Goal: Task Accomplishment & Management: Use online tool/utility

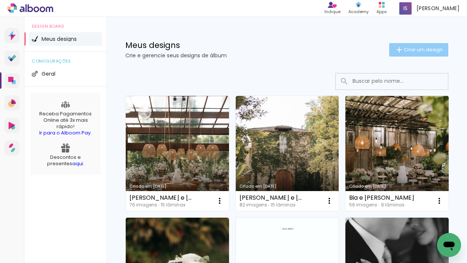
click at [375, 48] on span "Criar um design" at bounding box center [423, 49] width 39 height 5
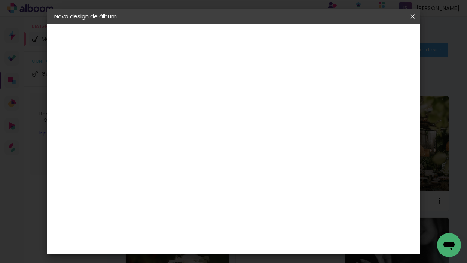
click at [177, 100] on input at bounding box center [177, 101] width 0 height 12
type input "teste"
type paper-input "teste"
click at [0, 0] on slot "Avançar" at bounding box center [0, 0] width 0 height 0
click at [0, 0] on slot "Tamanho Livre" at bounding box center [0, 0] width 0 height 0
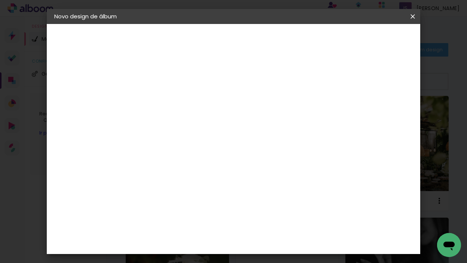
click at [222, 144] on input at bounding box center [196, 142] width 76 height 9
type input "drea"
type paper-input "drea"
click at [223, 172] on paper-item "DreambooksPro" at bounding box center [189, 169] width 69 height 16
click at [0, 0] on slot "Avançar" at bounding box center [0, 0] width 0 height 0
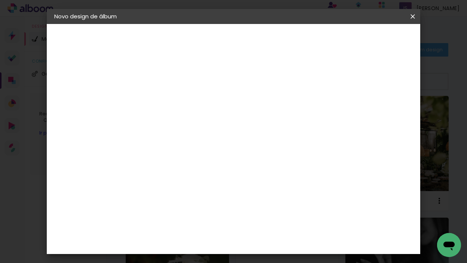
click at [206, 125] on input "text" at bounding box center [191, 131] width 29 height 12
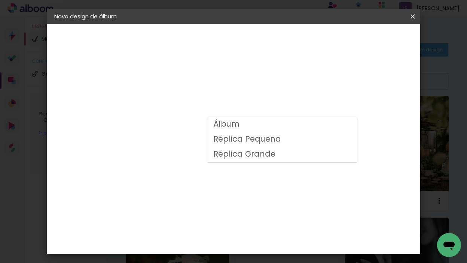
click at [259, 127] on paper-item "Álbum" at bounding box center [282, 124] width 150 height 15
type input "Álbum"
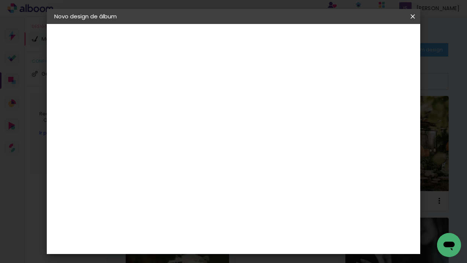
scroll to position [148, 0]
click at [227, 207] on span "30 × 30" at bounding box center [209, 214] width 35 height 15
click at [299, 43] on paper-button "Avançar" at bounding box center [280, 39] width 37 height 13
click at [366, 42] on span "Iniciar design" at bounding box center [349, 39] width 34 height 5
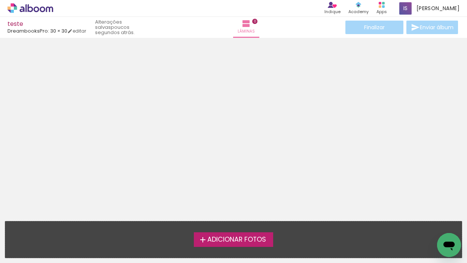
click at [253, 241] on span "Adicionar Fotos" at bounding box center [236, 239] width 59 height 7
click at [0, 0] on input "file" at bounding box center [0, 0] width 0 height 0
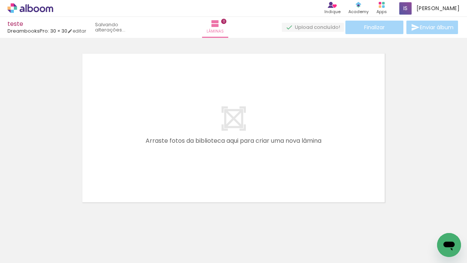
scroll to position [9, 0]
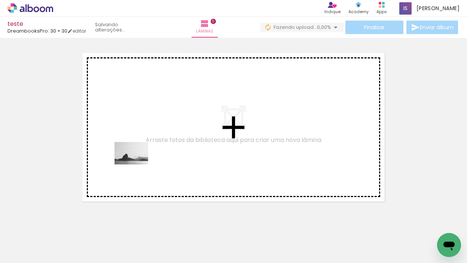
drag, startPoint x: 77, startPoint y: 243, endPoint x: 165, endPoint y: 174, distance: 111.1
click at [158, 135] on quentale-workspace at bounding box center [233, 131] width 467 height 263
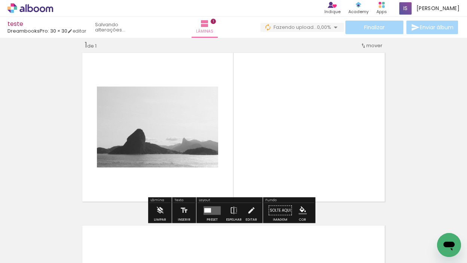
click at [214, 211] on quentale-layouter at bounding box center [212, 210] width 17 height 9
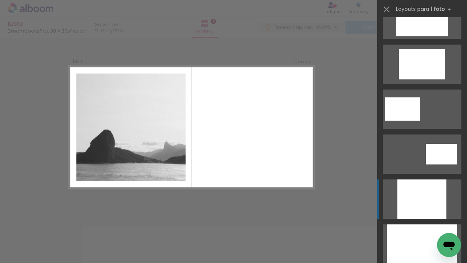
scroll to position [521, 0]
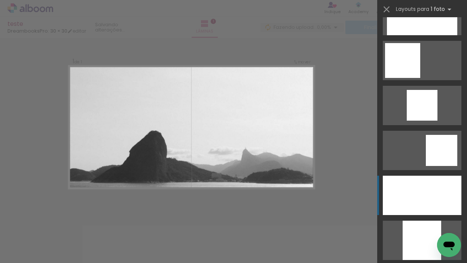
click at [375, 194] on div at bounding box center [422, 194] width 79 height 39
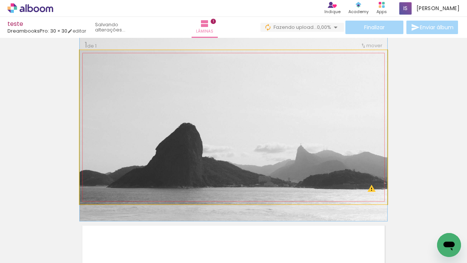
drag, startPoint x: 335, startPoint y: 162, endPoint x: 336, endPoint y: 152, distance: 9.8
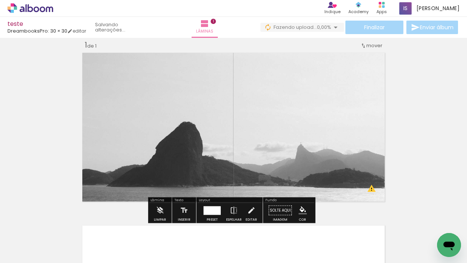
click at [369, 193] on quentale-photo at bounding box center [234, 127] width 308 height 154
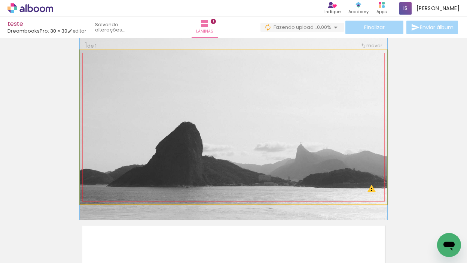
click at [369, 189] on img at bounding box center [234, 117] width 308 height 205
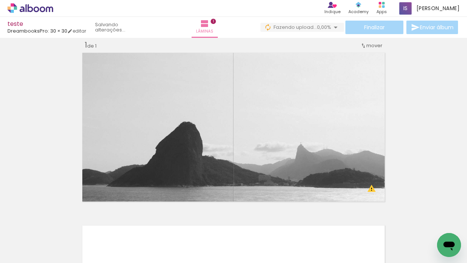
click at [61, 227] on div at bounding box center [74, 237] width 37 height 25
click at [62, 227] on paper-icon-button at bounding box center [58, 222] width 9 height 9
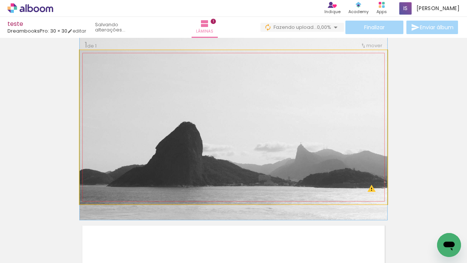
click at [374, 85] on quentale-photo at bounding box center [234, 127] width 308 height 154
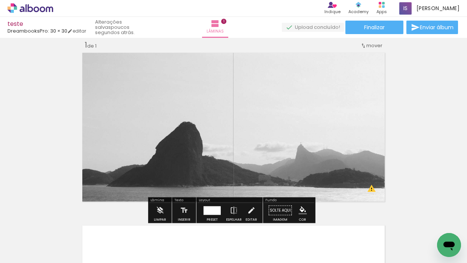
click at [61, 224] on iron-icon at bounding box center [59, 223] width 8 height 8
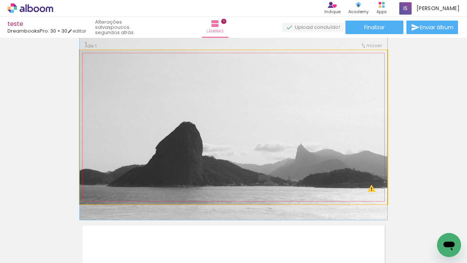
click at [163, 106] on quentale-photo at bounding box center [234, 127] width 308 height 154
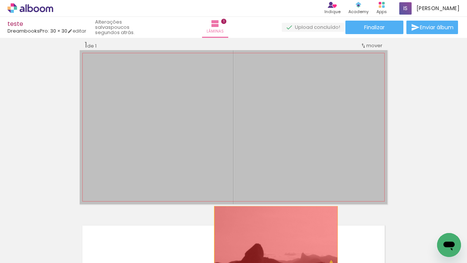
drag, startPoint x: 276, startPoint y: 164, endPoint x: 273, endPoint y: 236, distance: 72.3
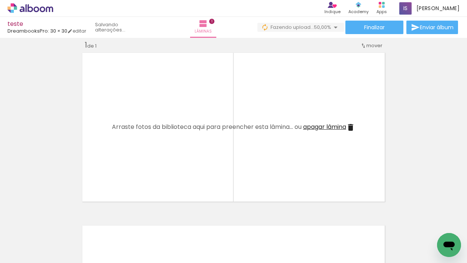
click at [62, 227] on paper-icon-button at bounding box center [58, 222] width 9 height 9
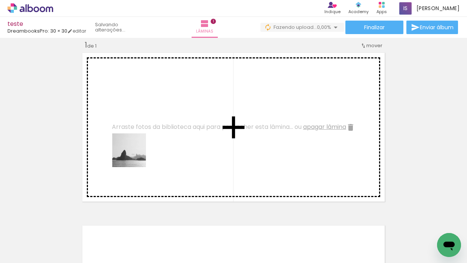
drag, startPoint x: 70, startPoint y: 237, endPoint x: 139, endPoint y: 148, distance: 112.5
click at [139, 148] on quentale-workspace at bounding box center [233, 131] width 467 height 263
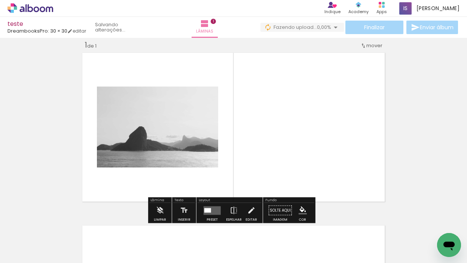
click at [215, 211] on quentale-layouter at bounding box center [212, 210] width 17 height 9
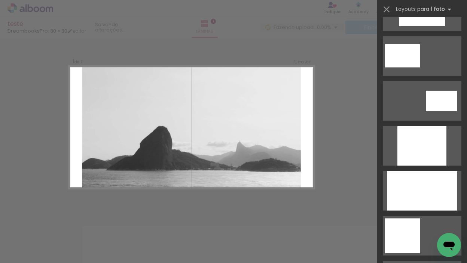
scroll to position [359, 0]
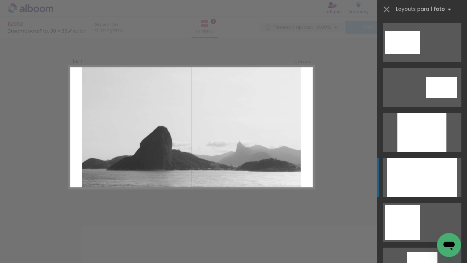
click at [375, 152] on div at bounding box center [421, 132] width 49 height 39
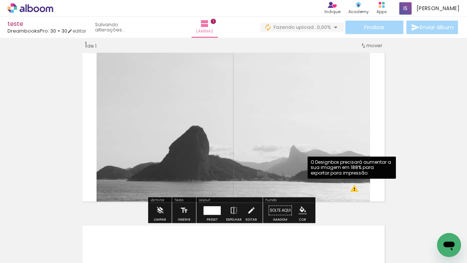
click at [353, 192] on quentale-photo at bounding box center [234, 127] width 274 height 154
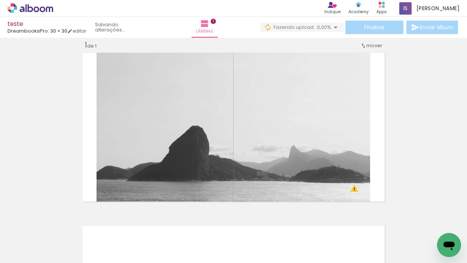
click at [62, 223] on iron-icon at bounding box center [59, 223] width 8 height 8
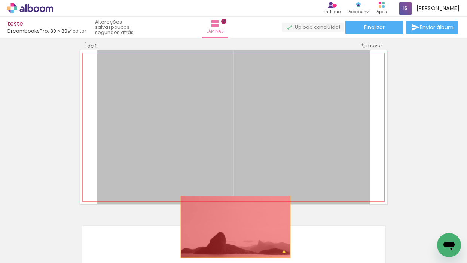
drag, startPoint x: 266, startPoint y: 160, endPoint x: 233, endPoint y: 226, distance: 74.1
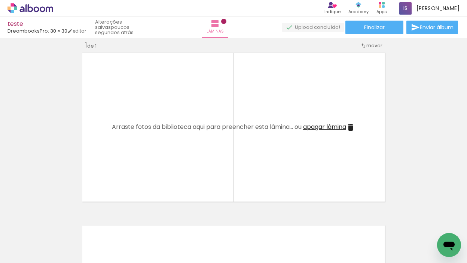
click at [79, 234] on div at bounding box center [74, 237] width 37 height 25
click at [60, 225] on iron-icon at bounding box center [59, 223] width 8 height 8
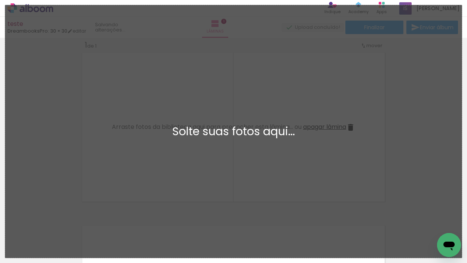
scroll to position [0, 0]
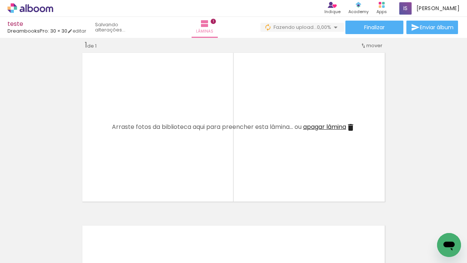
click at [71, 238] on div at bounding box center [74, 237] width 37 height 25
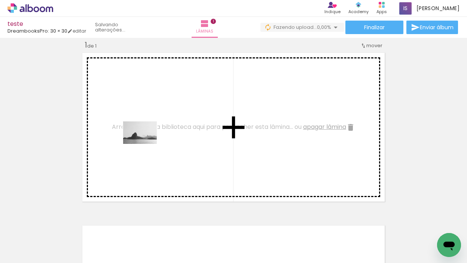
drag, startPoint x: 74, startPoint y: 233, endPoint x: 146, endPoint y: 144, distance: 114.5
click at [146, 144] on quentale-workspace at bounding box center [233, 131] width 467 height 263
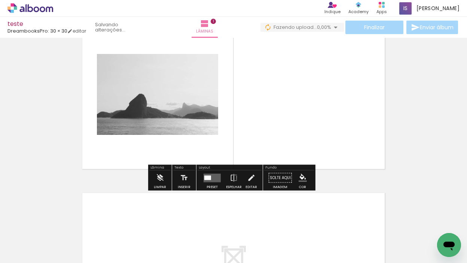
scroll to position [48, 0]
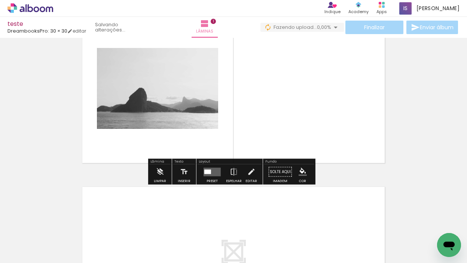
click at [207, 169] on div at bounding box center [207, 171] width 7 height 4
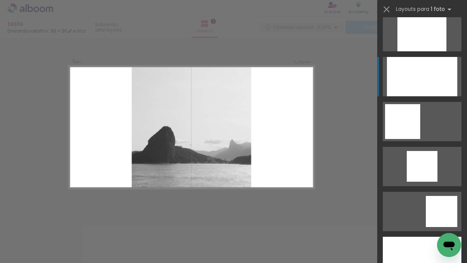
scroll to position [564, 0]
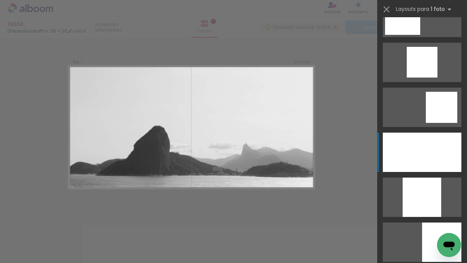
click at [375, 177] on div at bounding box center [422, 196] width 39 height 39
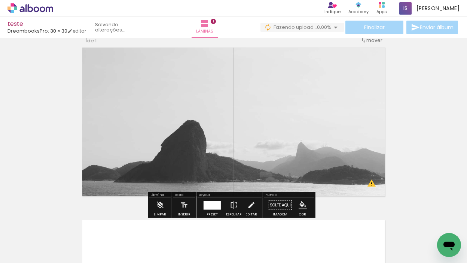
scroll to position [22, 0]
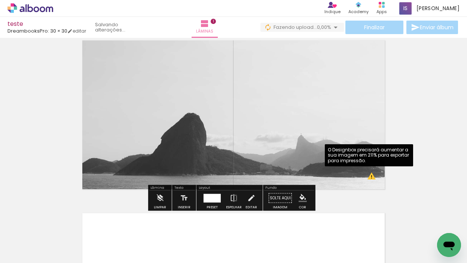
click at [370, 177] on quentale-photo at bounding box center [234, 115] width 308 height 154
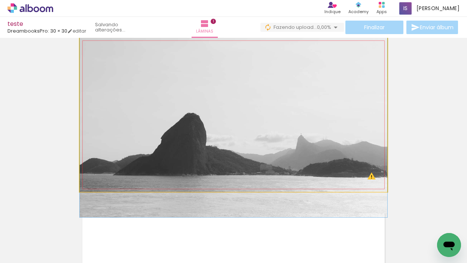
click at [370, 177] on quentale-photo at bounding box center [234, 115] width 308 height 154
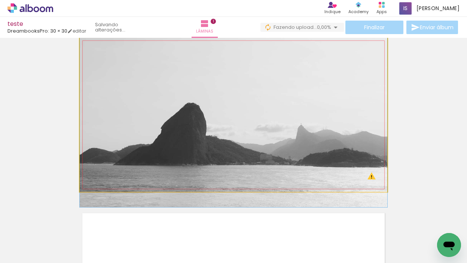
drag, startPoint x: 322, startPoint y: 161, endPoint x: 325, endPoint y: 151, distance: 10.4
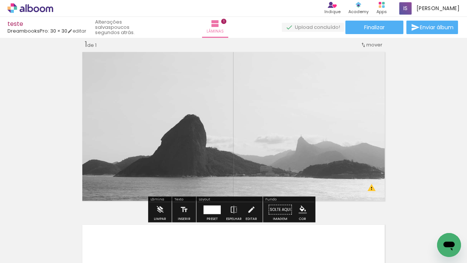
scroll to position [9, 0]
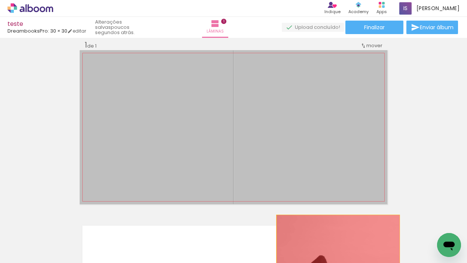
drag, startPoint x: 312, startPoint y: 159, endPoint x: 335, endPoint y: 245, distance: 89.8
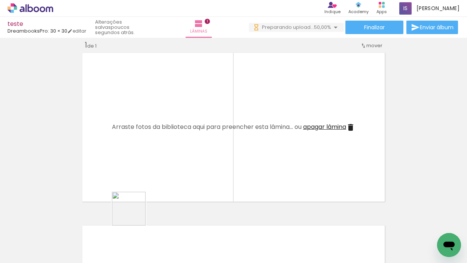
drag, startPoint x: 122, startPoint y: 236, endPoint x: 177, endPoint y: 152, distance: 101.0
click at [170, 146] on quentale-workspace at bounding box center [233, 131] width 467 height 263
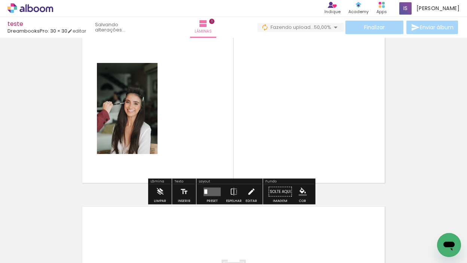
scroll to position [48, 0]
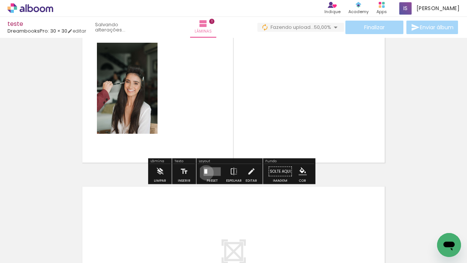
click at [204, 172] on div at bounding box center [205, 171] width 3 height 4
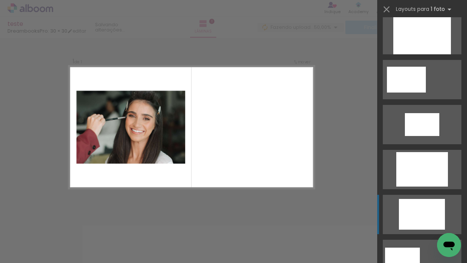
scroll to position [1255, 0]
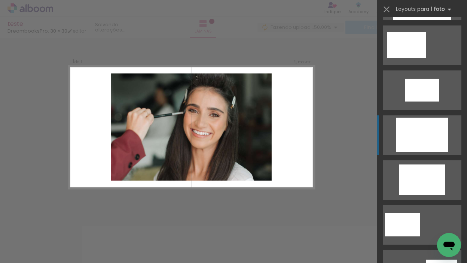
click at [375, 58] on div at bounding box center [406, 45] width 39 height 26
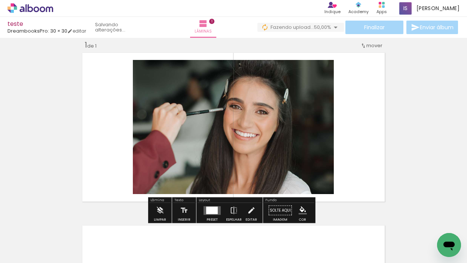
click at [212, 211] on div at bounding box center [212, 209] width 12 height 7
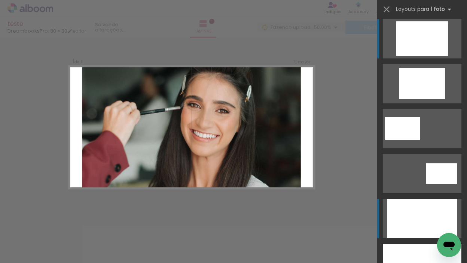
scroll to position [1357, 0]
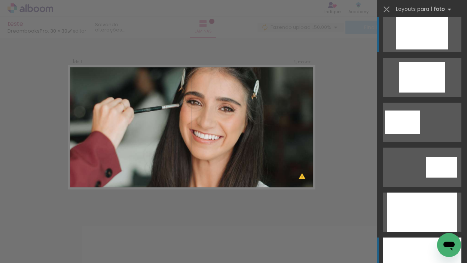
click at [375, 232] on div at bounding box center [422, 211] width 70 height 39
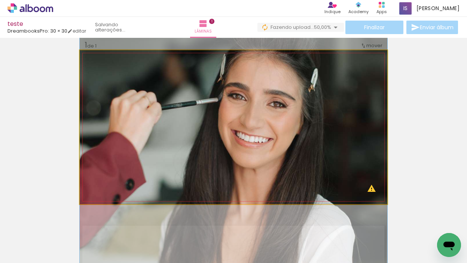
click at [371, 192] on quentale-photo at bounding box center [234, 127] width 308 height 154
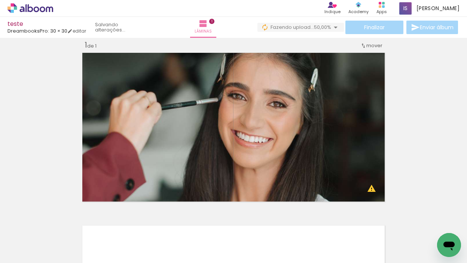
click at [102, 223] on iron-icon at bounding box center [101, 223] width 8 height 8
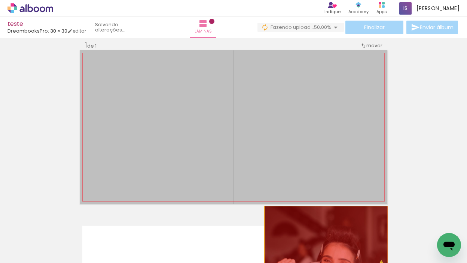
drag, startPoint x: 276, startPoint y: 116, endPoint x: 323, endPoint y: 236, distance: 129.4
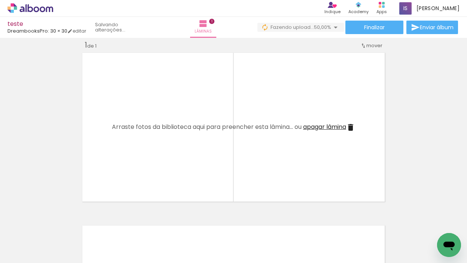
click at [103, 225] on iron-icon at bounding box center [101, 223] width 8 height 8
click at [59, 223] on iron-icon at bounding box center [59, 223] width 8 height 8
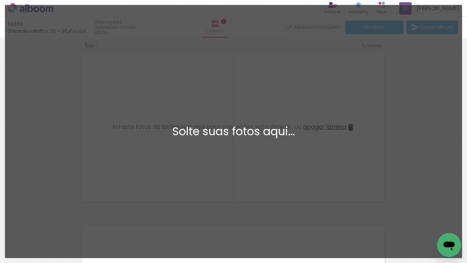
scroll to position [0, 0]
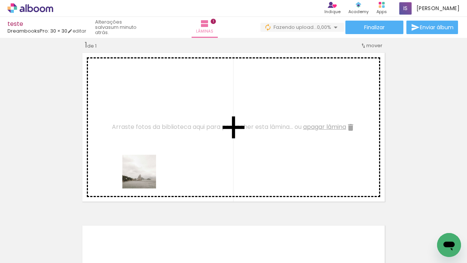
drag, startPoint x: 79, startPoint y: 233, endPoint x: 169, endPoint y: 158, distance: 117.2
click at [169, 158] on quentale-workspace at bounding box center [233, 131] width 467 height 263
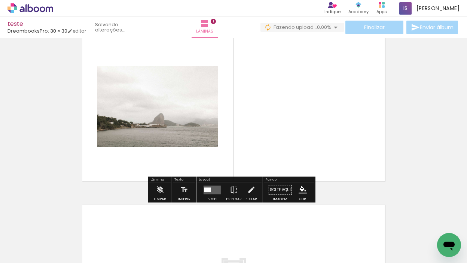
scroll to position [62, 0]
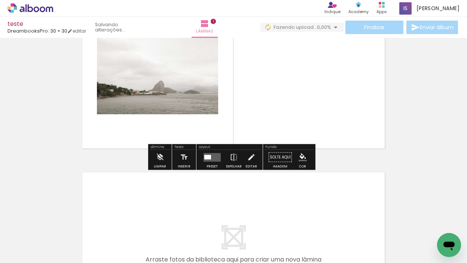
click at [210, 159] on quentale-layouter at bounding box center [212, 157] width 17 height 9
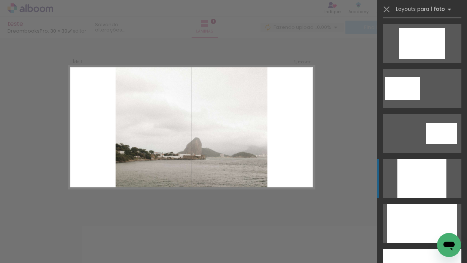
scroll to position [348, 0]
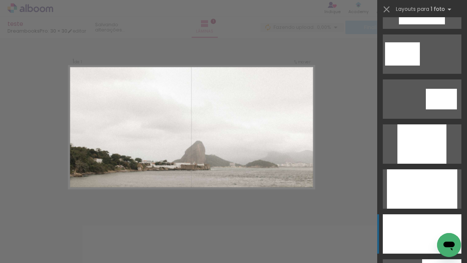
click at [375, 164] on div at bounding box center [421, 143] width 49 height 39
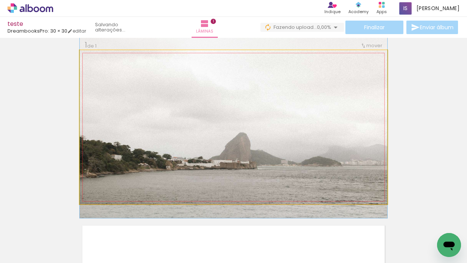
drag, startPoint x: 316, startPoint y: 171, endPoint x: 317, endPoint y: 157, distance: 14.2
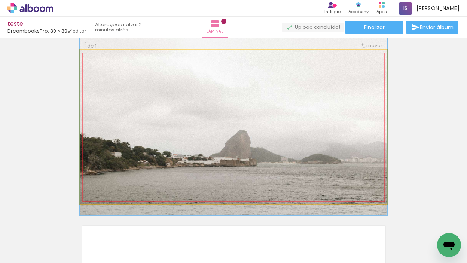
click at [275, 140] on quentale-photo at bounding box center [234, 127] width 308 height 154
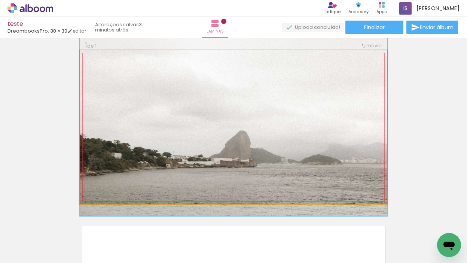
click at [273, 146] on quentale-photo at bounding box center [234, 127] width 308 height 154
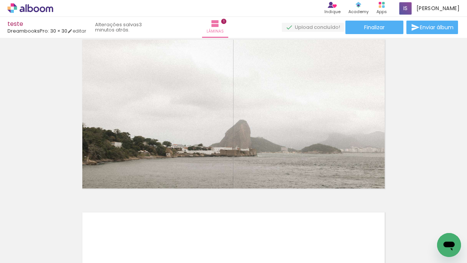
scroll to position [0, 0]
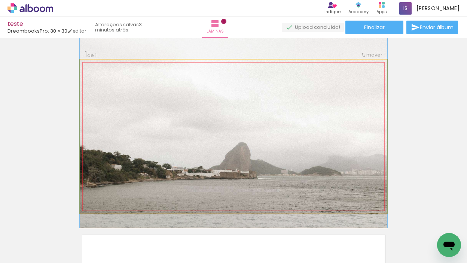
click at [330, 135] on quentale-photo at bounding box center [234, 136] width 308 height 154
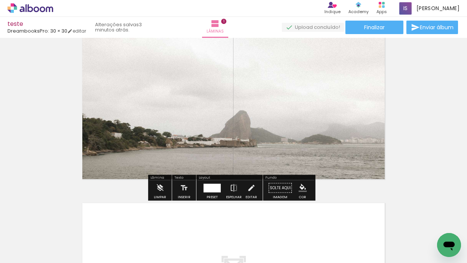
scroll to position [63, 0]
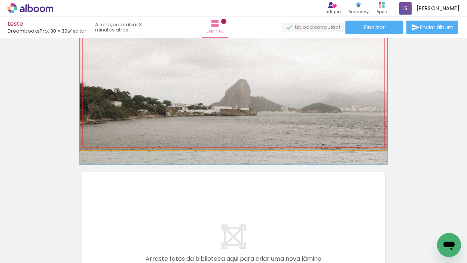
click at [287, 108] on quentale-photo at bounding box center [234, 73] width 308 height 154
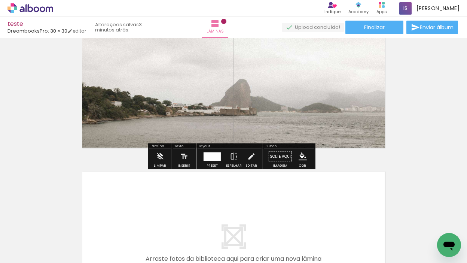
click at [62, 227] on div at bounding box center [74, 237] width 37 height 25
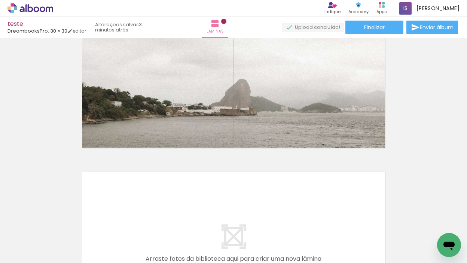
click at [62, 223] on iron-icon at bounding box center [59, 223] width 8 height 8
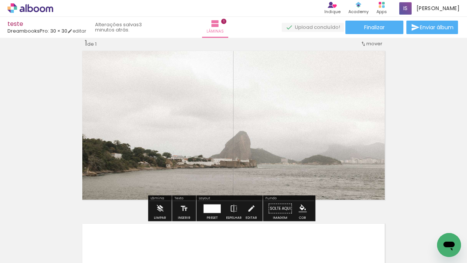
scroll to position [9, 0]
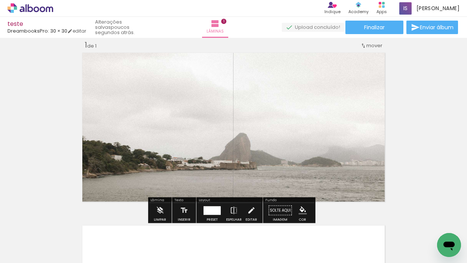
click at [62, 224] on iron-icon at bounding box center [59, 223] width 8 height 8
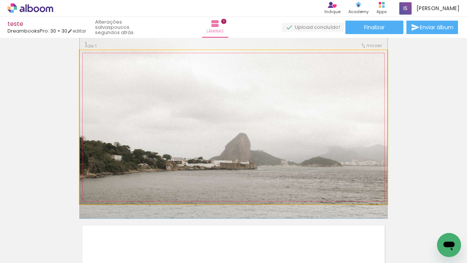
click at [296, 102] on quentale-photo at bounding box center [234, 127] width 308 height 154
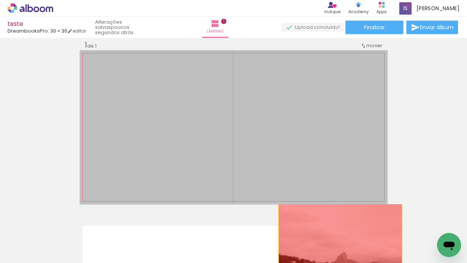
drag, startPoint x: 296, startPoint y: 113, endPoint x: 337, endPoint y: 235, distance: 129.2
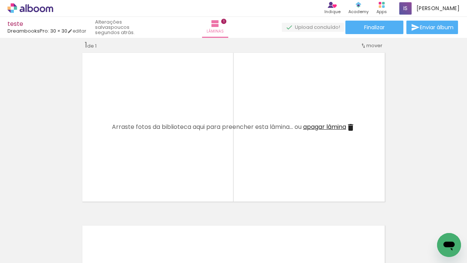
click at [62, 221] on iron-icon at bounding box center [59, 223] width 8 height 8
